Goal: Information Seeking & Learning: Learn about a topic

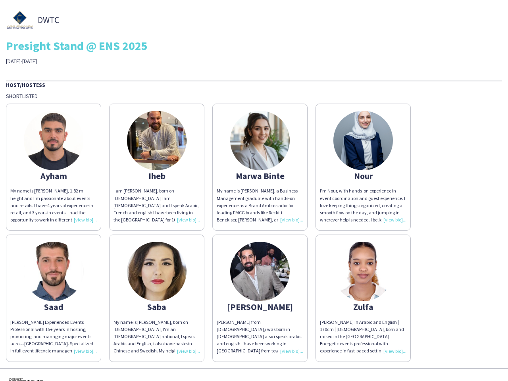
click at [254, 191] on div "My name is [PERSON_NAME], a Business Management graduate with hands-on experien…" at bounding box center [260, 205] width 87 height 36
click at [54, 167] on img at bounding box center [54, 141] width 60 height 60
click at [157, 167] on img at bounding box center [157, 141] width 60 height 60
click at [260, 167] on img at bounding box center [260, 141] width 60 height 60
click at [363, 167] on img at bounding box center [364, 141] width 60 height 60
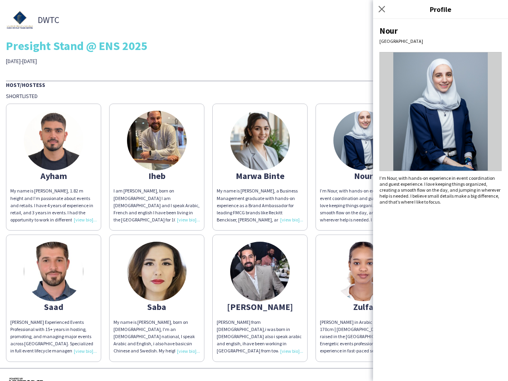
click at [54, 298] on img at bounding box center [54, 272] width 60 height 60
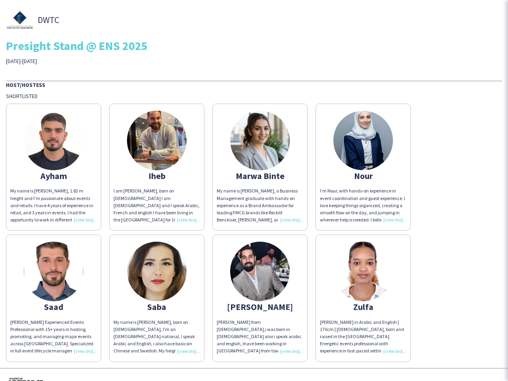
click at [157, 298] on img at bounding box center [157, 272] width 60 height 60
click at [260, 298] on img at bounding box center [260, 272] width 60 height 60
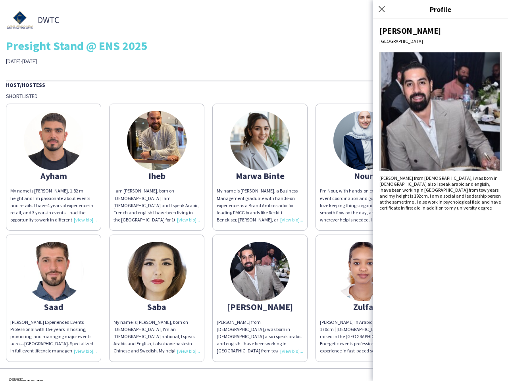
click at [363, 298] on img at bounding box center [364, 272] width 60 height 60
